Goal: Find specific page/section: Find specific page/section

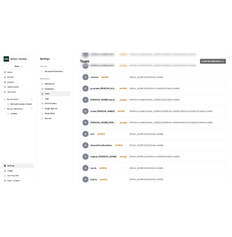
scroll to position [1936, 0]
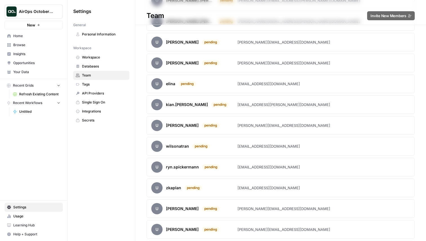
click at [41, 98] on link "Refresh Existing Content" at bounding box center [36, 94] width 52 height 9
